Goal: Find specific page/section: Find specific page/section

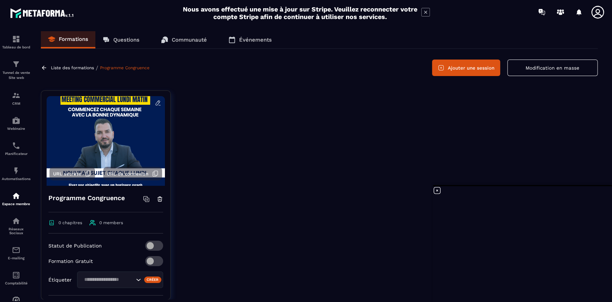
scroll to position [5933, 0]
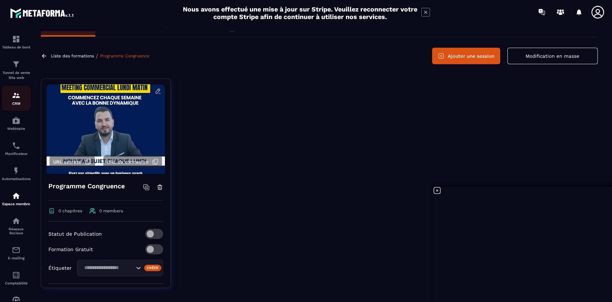
click at [13, 101] on p "CRM" at bounding box center [16, 103] width 29 height 4
